Goal: Task Accomplishment & Management: Use online tool/utility

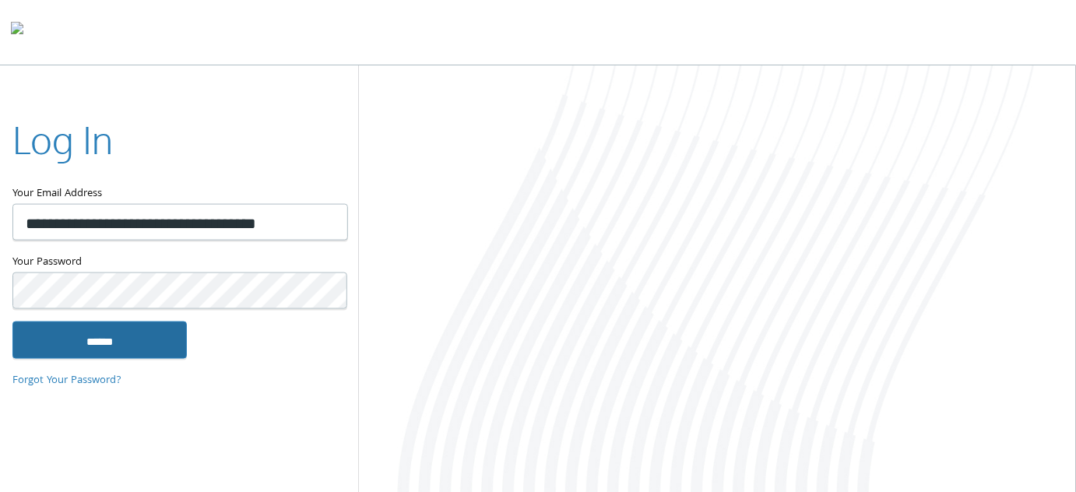
click at [90, 343] on input "******" at bounding box center [99, 339] width 174 height 37
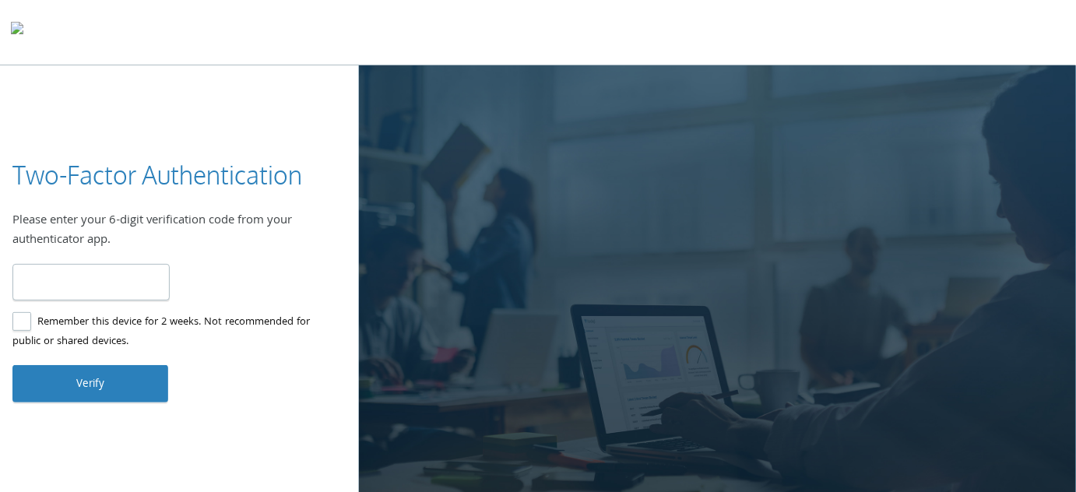
click at [19, 325] on label "Remember this device for 2 weeks. Not recommended for public or shared devices." at bounding box center [173, 332] width 322 height 39
click at [138, 282] on input "number" at bounding box center [90, 282] width 157 height 37
type input "******"
